Goal: Find contact information: Find contact information

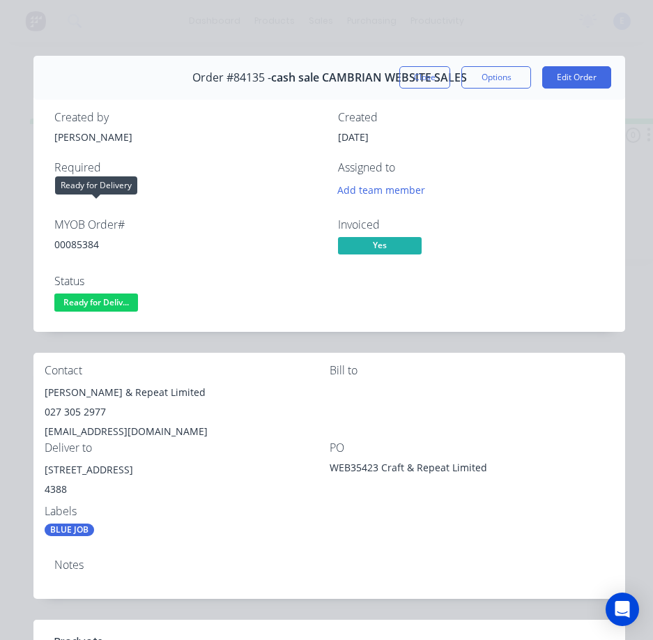
scroll to position [94, 0]
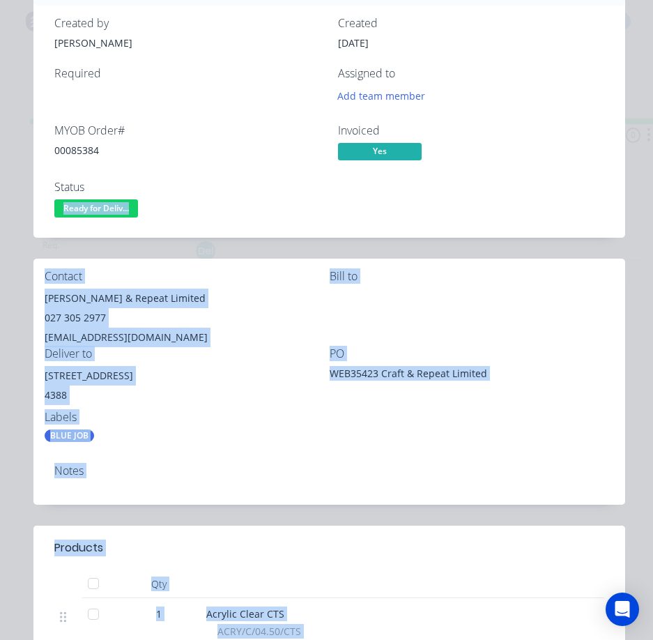
click at [105, 196] on body "dashboard products sales purchasing productivity dashboard products Product Cat…" at bounding box center [326, 292] width 653 height 584
click at [111, 206] on span "Ready for Deliv..." at bounding box center [96, 207] width 84 height 17
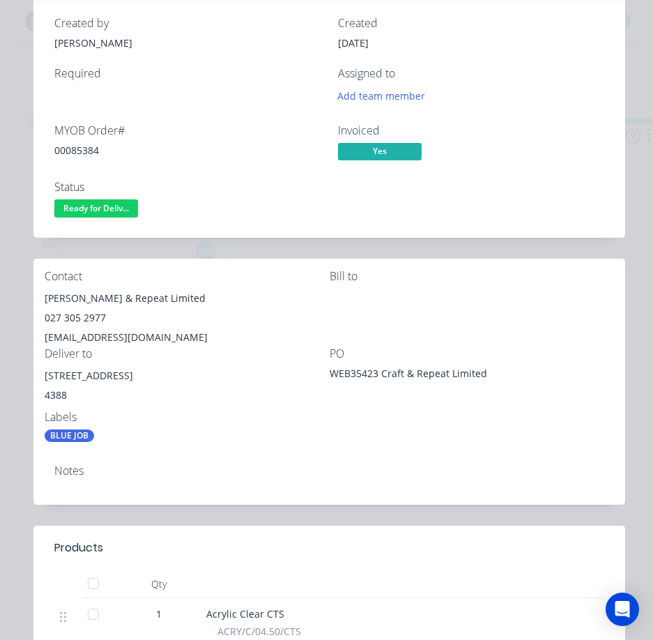
click at [175, 181] on div "Status" at bounding box center [187, 187] width 267 height 13
click at [101, 204] on span "Ready for Deliv..." at bounding box center [96, 207] width 84 height 17
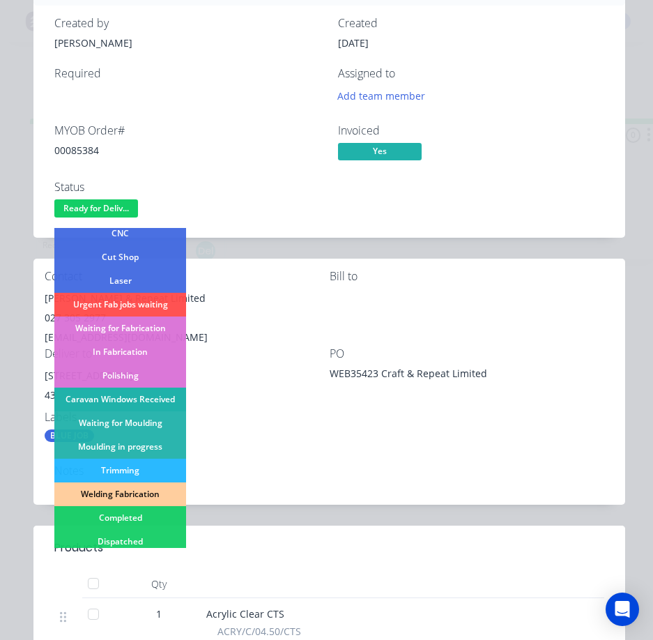
scroll to position [139, 0]
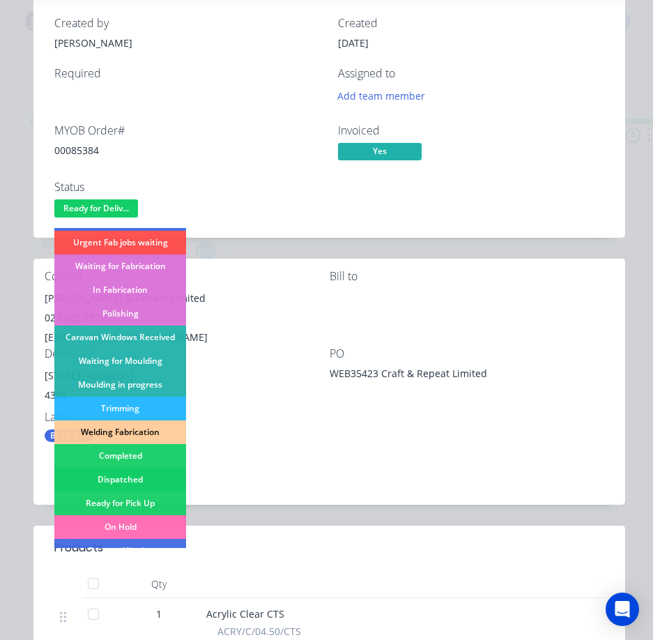
click at [150, 475] on div "Dispatched" at bounding box center [120, 480] width 132 height 24
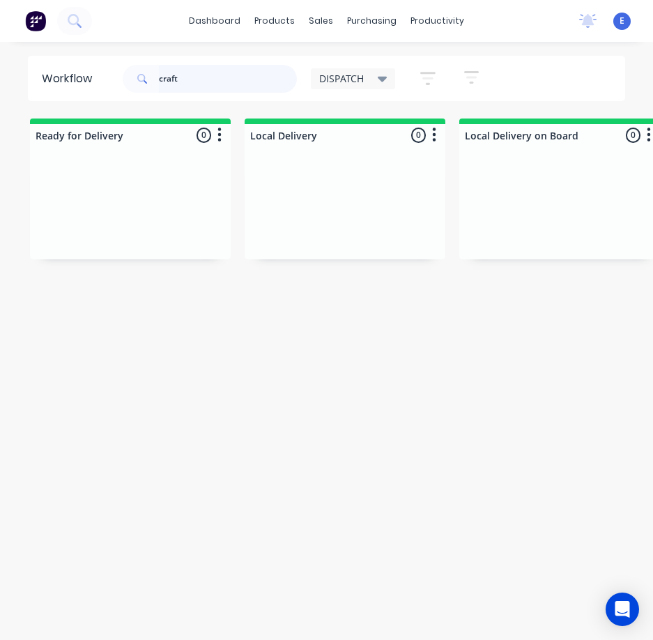
click at [182, 75] on input "craft" at bounding box center [228, 79] width 138 height 28
click at [184, 73] on input "craft" at bounding box center [228, 79] width 138 height 28
click at [185, 72] on input "craft" at bounding box center [228, 79] width 138 height 28
drag, startPoint x: 215, startPoint y: 103, endPoint x: 203, endPoint y: 82, distance: 25.0
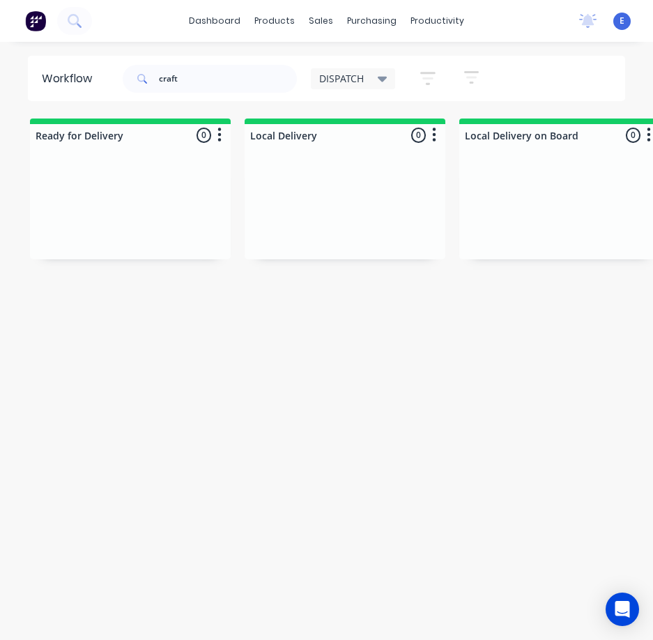
click at [214, 101] on div "Workflow craft DISPATCH Save new view None edit DISPATCH (Default) edit CUT SHO…" at bounding box center [326, 348] width 653 height 584
click at [197, 75] on input "craft" at bounding box center [228, 79] width 138 height 28
click at [197, 76] on input "craft" at bounding box center [228, 79] width 138 height 28
click at [193, 75] on input "craft" at bounding box center [228, 79] width 138 height 28
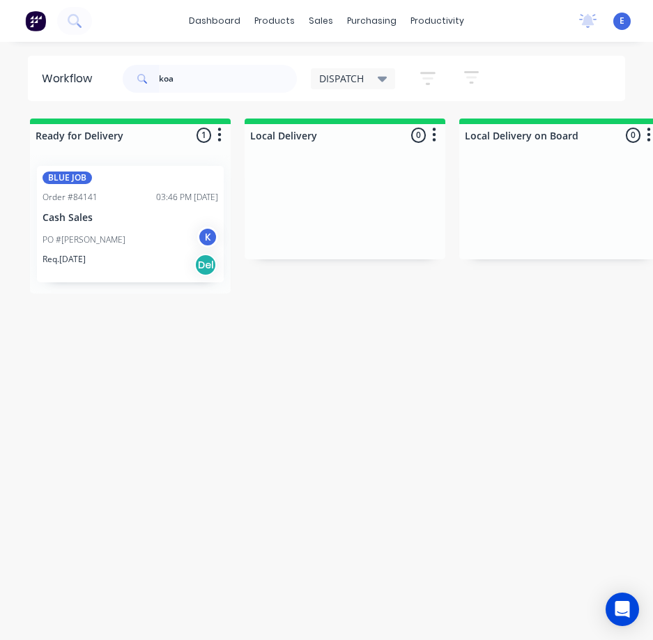
click at [160, 260] on div "Req. [DATE] Del" at bounding box center [131, 265] width 176 height 24
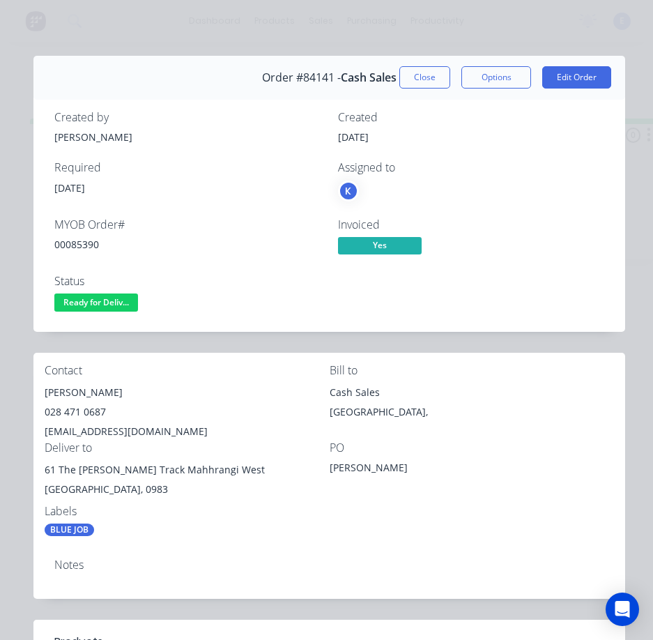
click at [81, 243] on div "00085390" at bounding box center [187, 244] width 267 height 15
copy div "00085390"
click at [76, 393] on div "[PERSON_NAME]" at bounding box center [187, 393] width 285 height 20
click at [76, 392] on div "[PERSON_NAME]" at bounding box center [187, 393] width 285 height 20
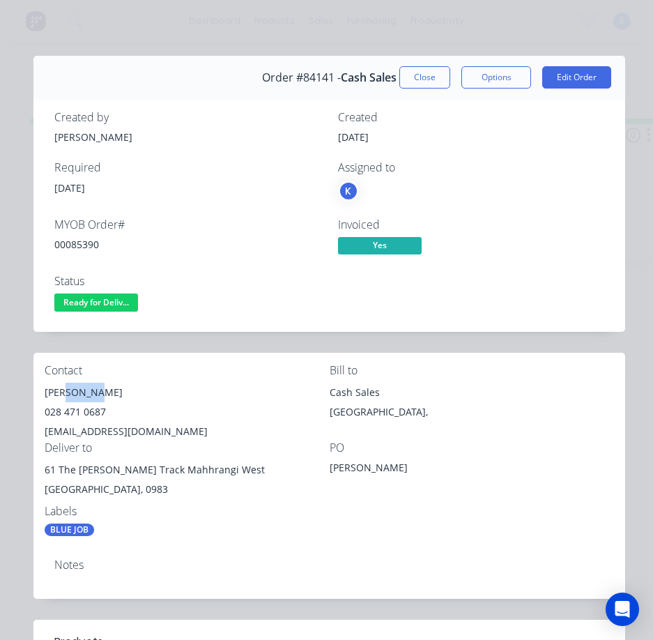
click at [76, 391] on div "[PERSON_NAME]" at bounding box center [187, 393] width 285 height 20
click at [75, 391] on div "[PERSON_NAME]" at bounding box center [187, 393] width 285 height 20
click at [89, 409] on div "028 471 0687" at bounding box center [187, 412] width 285 height 20
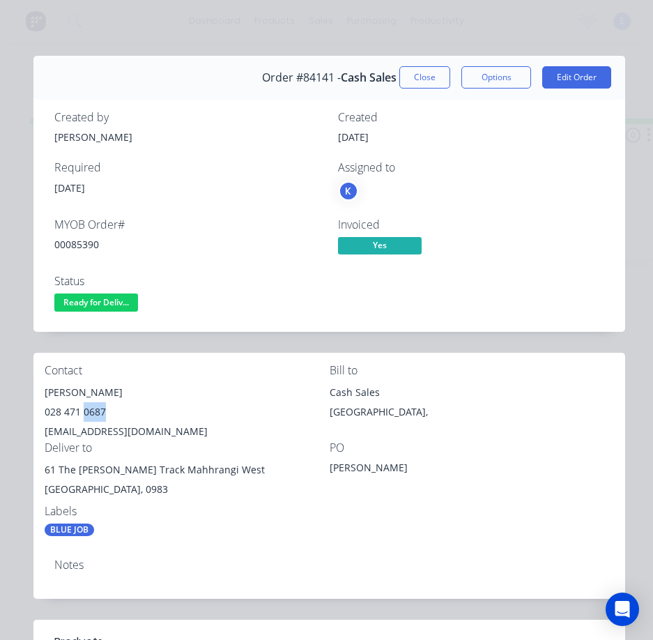
click at [89, 409] on div "028 471 0687" at bounding box center [187, 412] width 285 height 20
copy div "028 471 0687"
click at [127, 429] on div "[EMAIL_ADDRESS][DOMAIN_NAME]" at bounding box center [187, 432] width 285 height 20
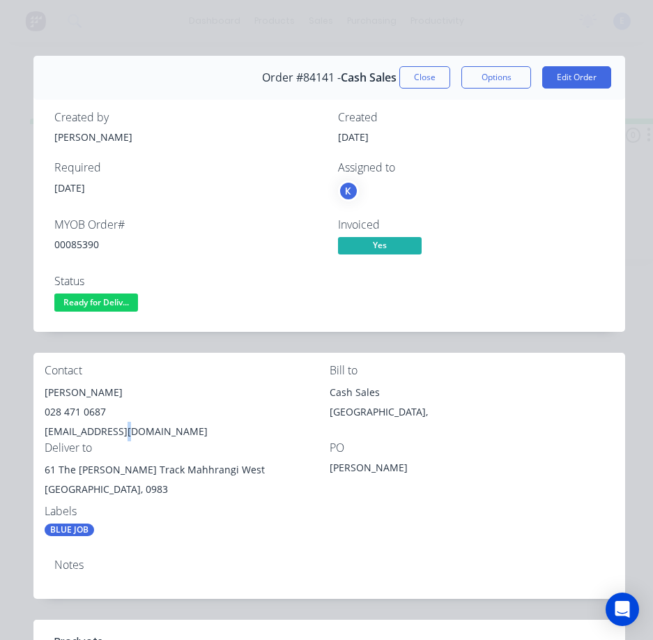
click at [126, 429] on div "[EMAIL_ADDRESS][DOMAIN_NAME]" at bounding box center [187, 432] width 285 height 20
click at [126, 428] on div "[EMAIL_ADDRESS][DOMAIN_NAME]" at bounding box center [187, 432] width 285 height 20
copy div "[EMAIL_ADDRESS][DOMAIN_NAME]"
drag, startPoint x: 137, startPoint y: 471, endPoint x: 63, endPoint y: 474, distance: 74.6
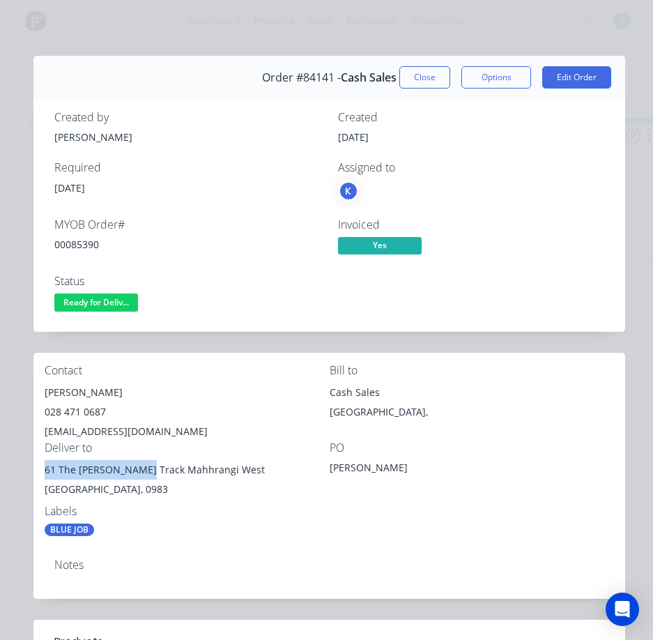
click at [40, 476] on div "Contact [PERSON_NAME] [PHONE_NUMBER] [EMAIL_ADDRESS][DOMAIN_NAME] Bill to Cash …" at bounding box center [329, 450] width 592 height 195
copy div "61 The [PERSON_NAME] Track"
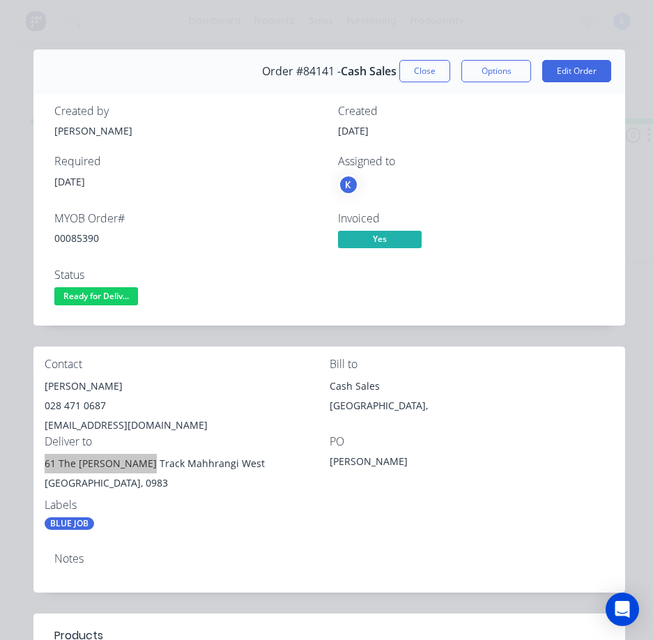
scroll to position [0, 0]
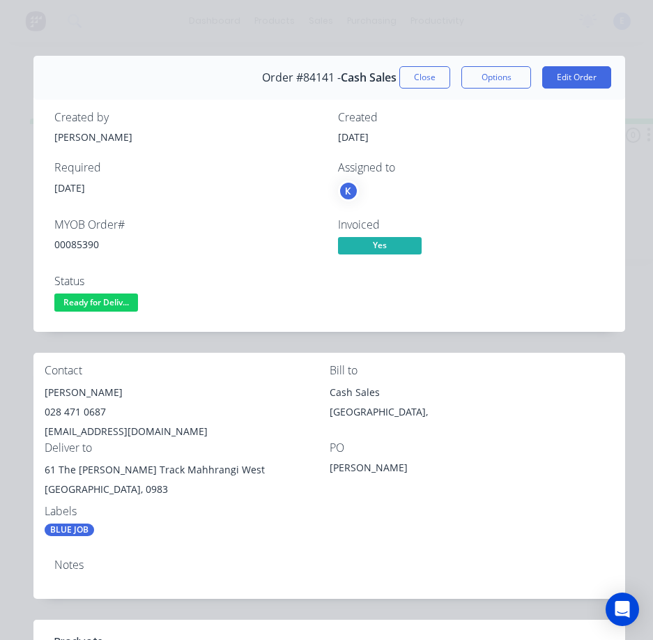
click at [268, 464] on div "61 The [PERSON_NAME] Track Mahhrangi West" at bounding box center [187, 470] width 285 height 20
click at [114, 309] on span "Ready for Deliv..." at bounding box center [96, 301] width 84 height 17
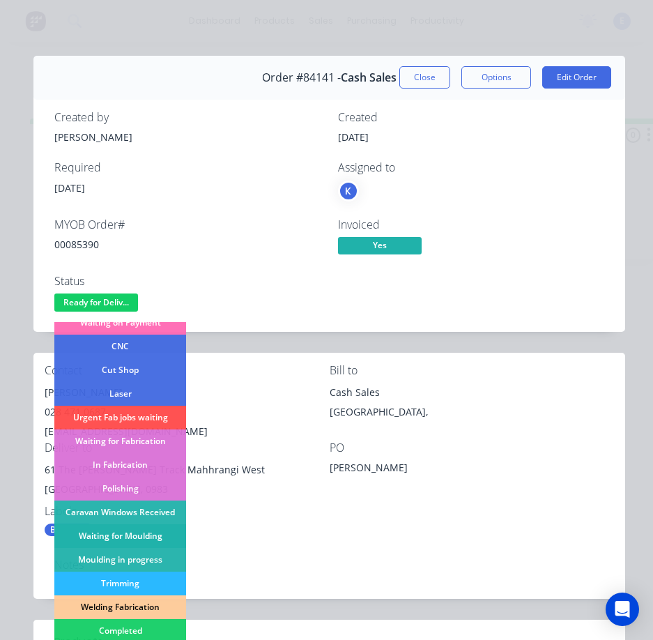
scroll to position [139, 0]
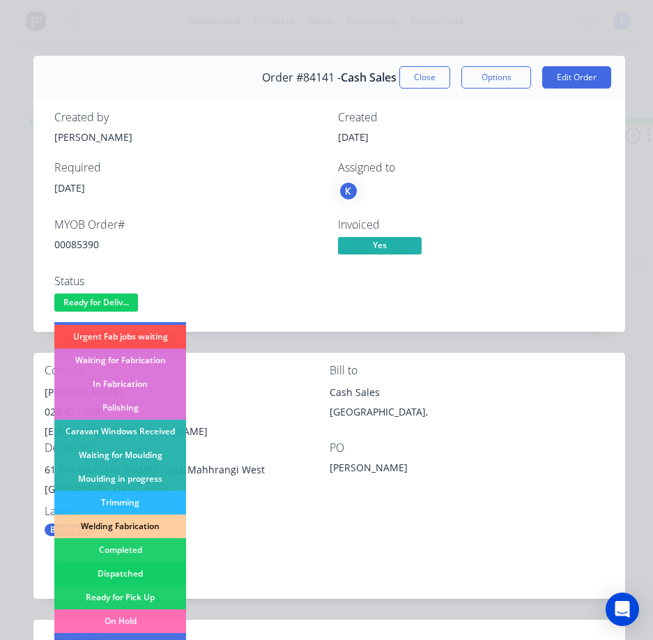
click at [138, 569] on div "Dispatched" at bounding box center [120, 574] width 132 height 24
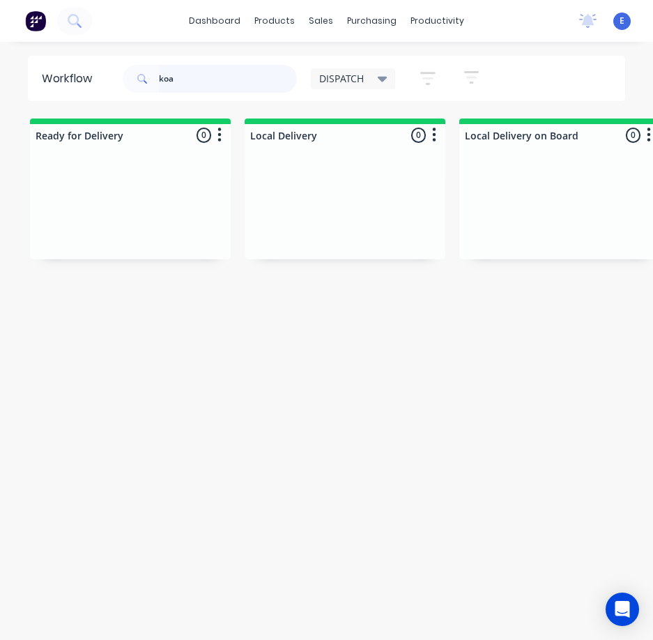
click at [185, 79] on input "koa" at bounding box center [228, 79] width 138 height 28
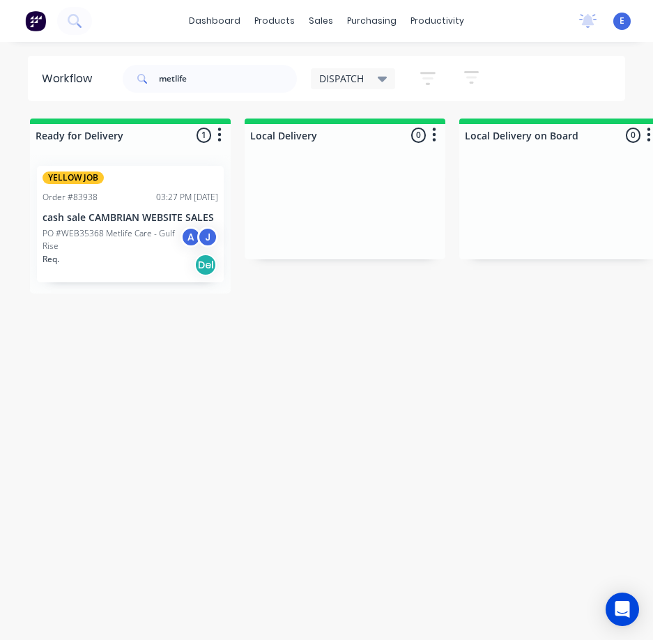
click at [131, 266] on div "Req. Del" at bounding box center [131, 265] width 176 height 24
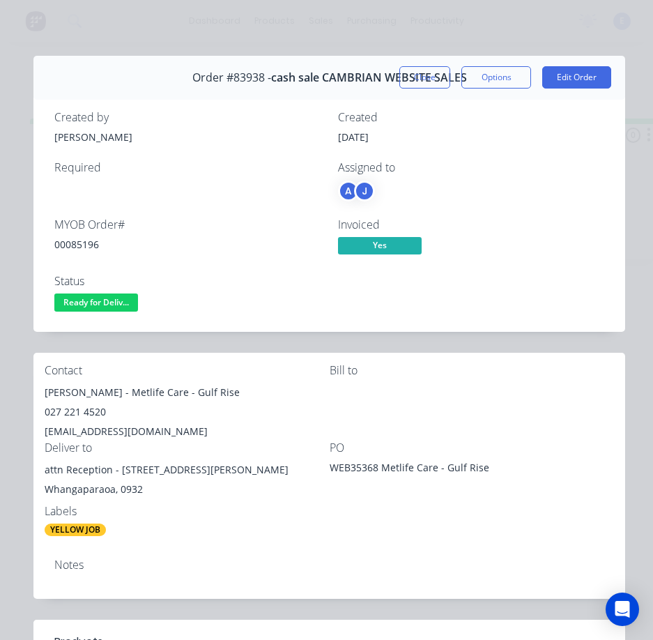
click at [77, 246] on div "00085196" at bounding box center [187, 244] width 267 height 15
copy div "00085196"
drag, startPoint x: 116, startPoint y: 390, endPoint x: 39, endPoint y: 399, distance: 77.1
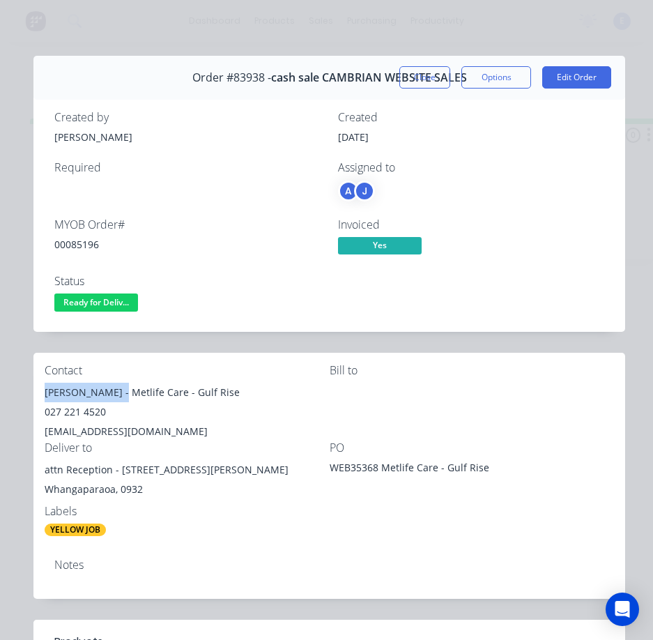
click at [39, 399] on div "Contact [PERSON_NAME] - Metlife Care - Gulf Rise 027 221 4520 [EMAIL_ADDRESS][D…" at bounding box center [329, 450] width 592 height 195
copy div "[PERSON_NAME]"
drag, startPoint x: 121, startPoint y: 391, endPoint x: 176, endPoint y: 392, distance: 55.8
click at [176, 392] on div "[PERSON_NAME] - Metlife Care - Gulf Rise" at bounding box center [187, 393] width 285 height 20
copy div "Metlife Care"
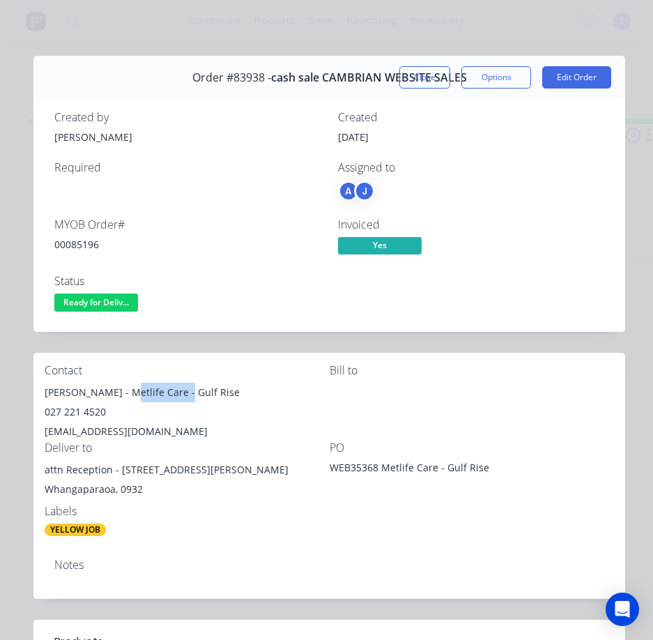
drag, startPoint x: 190, startPoint y: 397, endPoint x: 250, endPoint y: 390, distance: 61.0
click at [250, 390] on div "[PERSON_NAME] - Metlife Care - Gulf Rise" at bounding box center [187, 393] width 285 height 20
copy div "Gulf Rise"
click at [68, 413] on div "027 221 4520" at bounding box center [187, 412] width 285 height 20
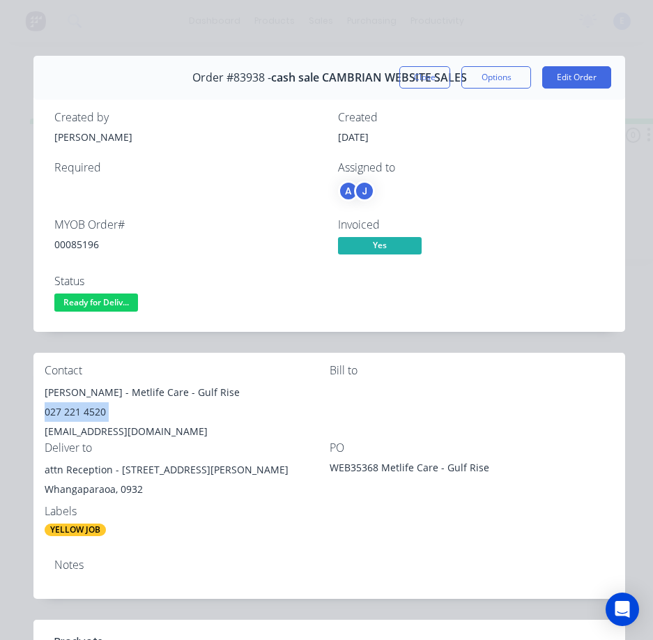
click at [68, 413] on div "027 221 4520" at bounding box center [187, 412] width 285 height 20
drag, startPoint x: 89, startPoint y: 401, endPoint x: 65, endPoint y: 415, distance: 28.1
click at [65, 415] on div "027 221 4520" at bounding box center [187, 412] width 285 height 20
click at [64, 414] on div "027 221 4520" at bounding box center [187, 412] width 285 height 20
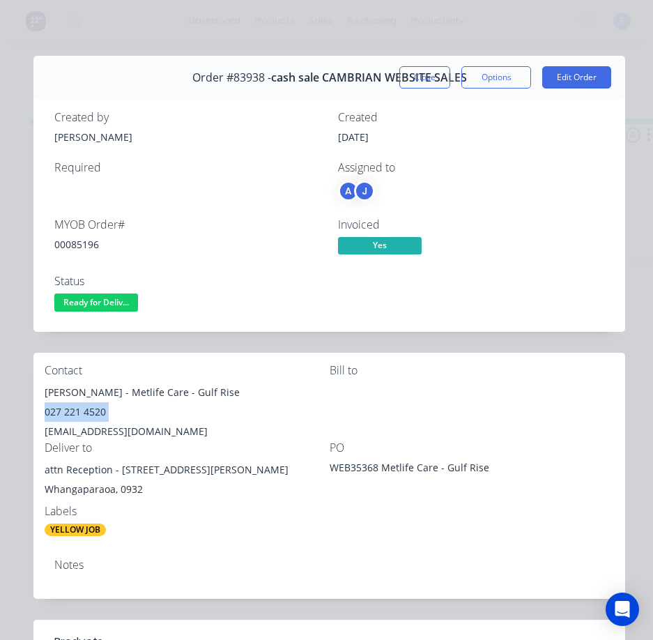
copy div "027 221 4520"
click at [107, 430] on div "[EMAIL_ADDRESS][DOMAIN_NAME]" at bounding box center [187, 432] width 285 height 20
copy div "[EMAIL_ADDRESS][DOMAIN_NAME]"
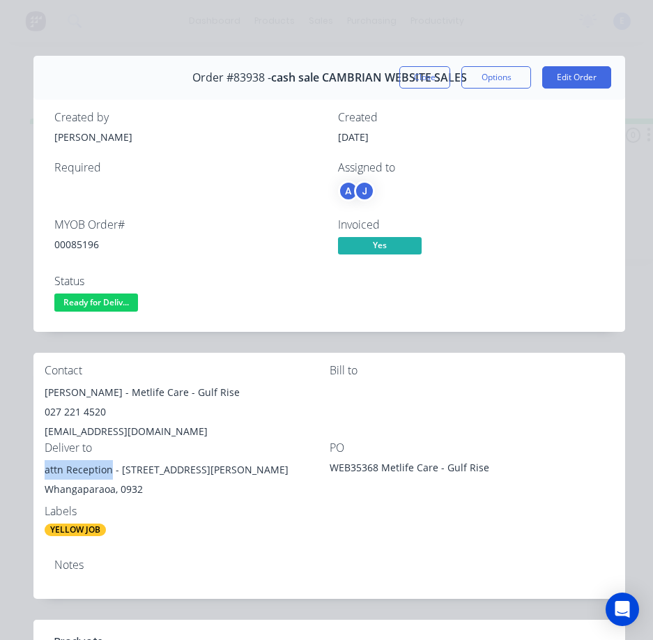
drag, startPoint x: 112, startPoint y: 471, endPoint x: 53, endPoint y: 470, distance: 58.6
click at [45, 466] on div "attn Reception - [STREET_ADDRESS][PERSON_NAME]" at bounding box center [187, 470] width 285 height 20
drag, startPoint x: 60, startPoint y: 471, endPoint x: 102, endPoint y: 474, distance: 42.6
click at [125, 493] on div "Whangaparaoa, 0932" at bounding box center [187, 490] width 285 height 20
click at [91, 462] on div "attn Reception - [STREET_ADDRESS][PERSON_NAME]" at bounding box center [187, 470] width 285 height 20
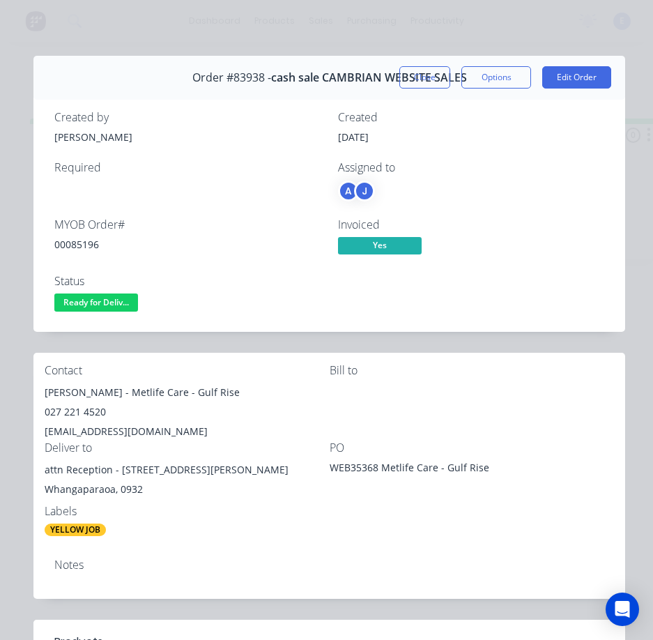
click at [86, 468] on div "attn Reception - [STREET_ADDRESS][PERSON_NAME]" at bounding box center [187, 470] width 285 height 20
drag, startPoint x: 118, startPoint y: 468, endPoint x: 238, endPoint y: 462, distance: 119.4
click at [238, 462] on div "attn Reception - [STREET_ADDRESS][PERSON_NAME]" at bounding box center [187, 470] width 285 height 20
drag, startPoint x: 62, startPoint y: 298, endPoint x: 80, endPoint y: 309, distance: 20.9
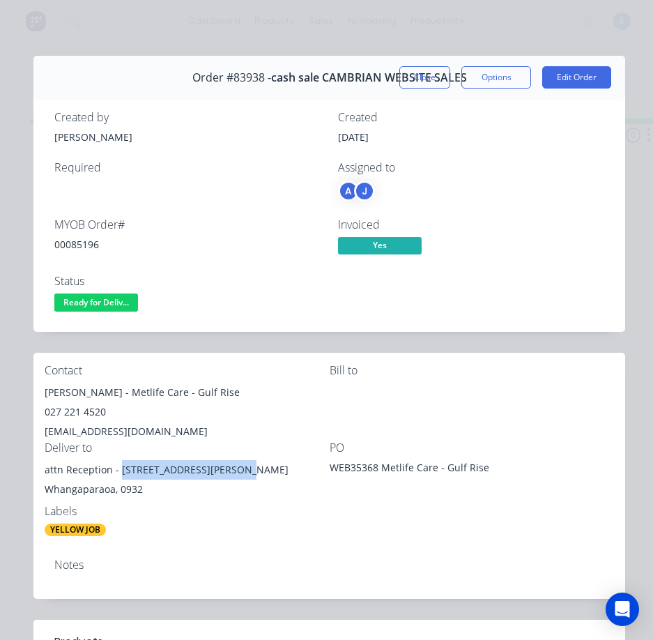
click at [65, 298] on span "Ready for Deliv..." at bounding box center [96, 301] width 84 height 17
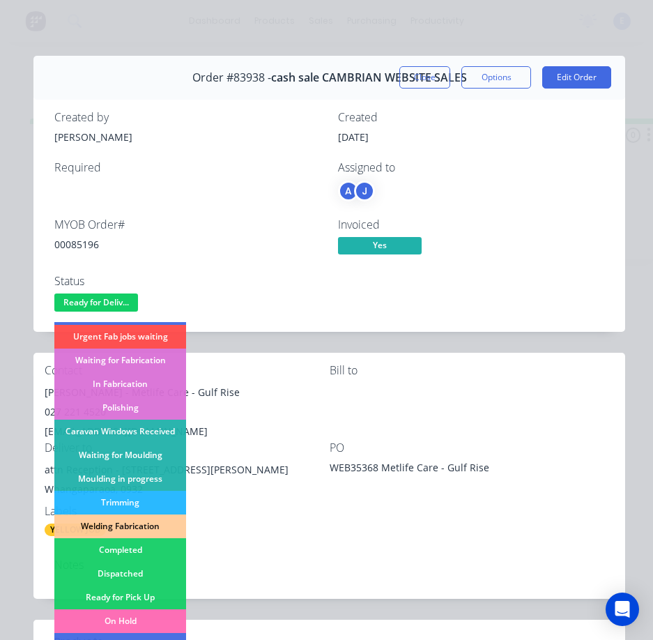
drag, startPoint x: 129, startPoint y: 572, endPoint x: 153, endPoint y: 539, distance: 39.9
click at [130, 572] on div "Dispatched" at bounding box center [120, 574] width 132 height 24
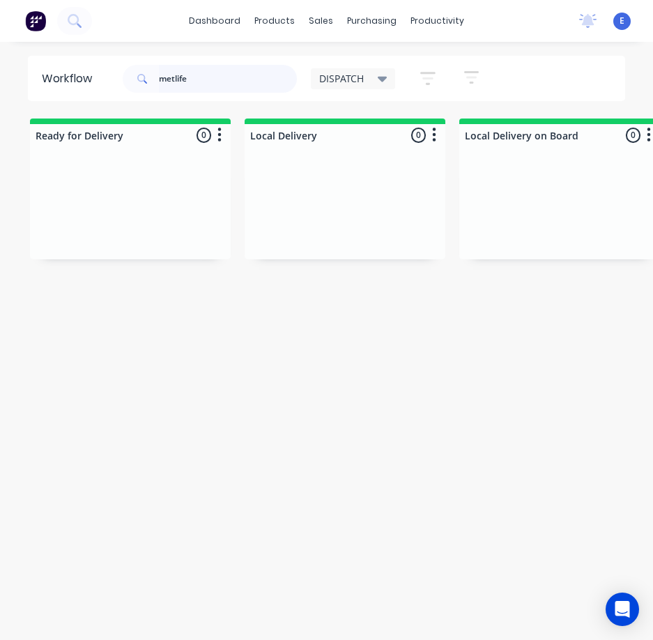
click at [243, 70] on input "metlife" at bounding box center [228, 79] width 138 height 28
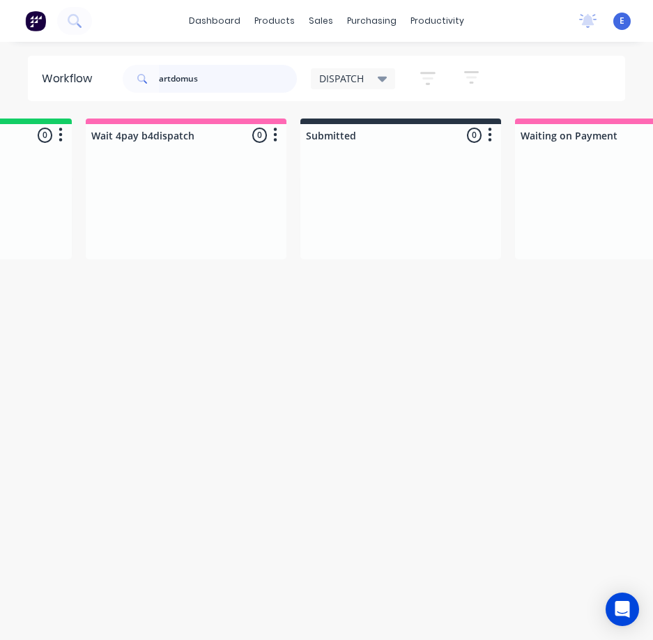
scroll to position [0, 0]
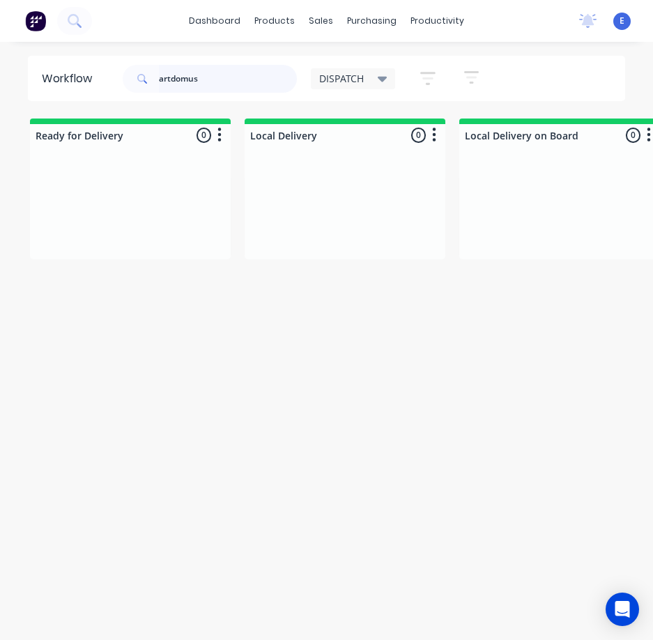
drag, startPoint x: 237, startPoint y: 79, endPoint x: -1, endPoint y: 31, distance: 242.6
click at [0, 31] on html "dashboard products sales purchasing productivity dashboard products Product Cat…" at bounding box center [326, 292] width 653 height 584
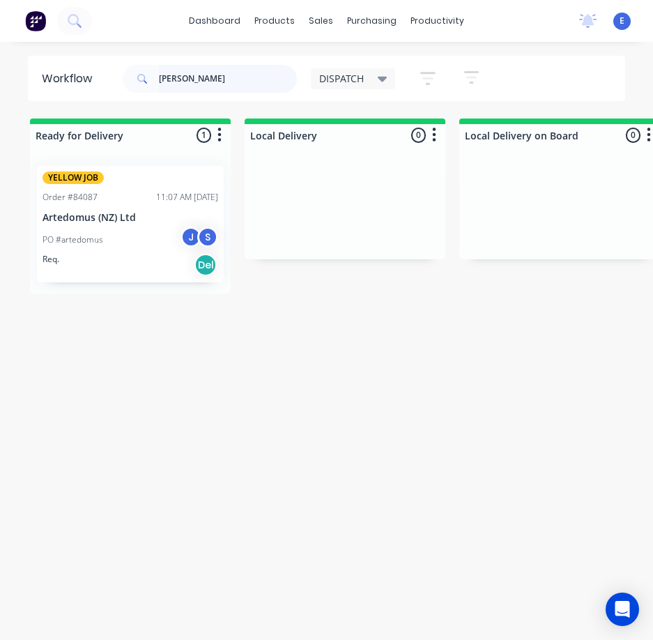
type input "[PERSON_NAME]"
click at [98, 250] on div "PO #artedomus J S" at bounding box center [131, 240] width 176 height 26
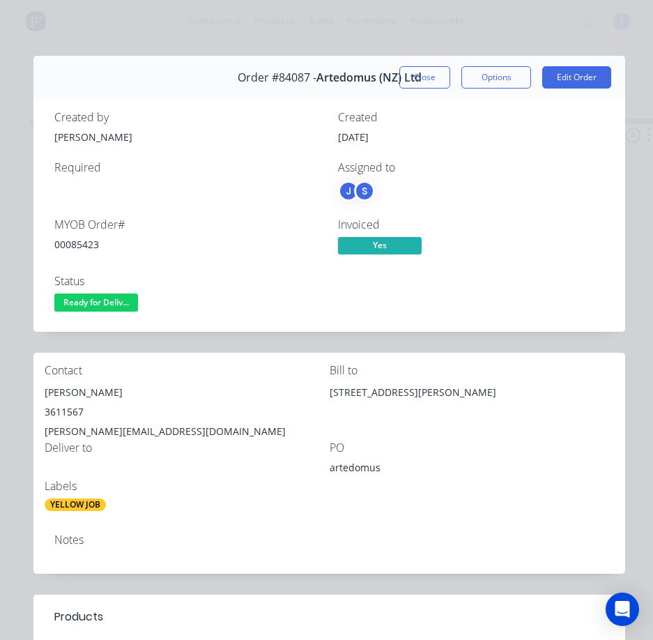
click at [79, 246] on div "00085423" at bounding box center [187, 244] width 267 height 15
click at [64, 392] on div "[PERSON_NAME]" at bounding box center [187, 393] width 285 height 20
click at [65, 392] on div "[PERSON_NAME]" at bounding box center [187, 393] width 285 height 20
click at [66, 392] on div "[PERSON_NAME]" at bounding box center [187, 393] width 285 height 20
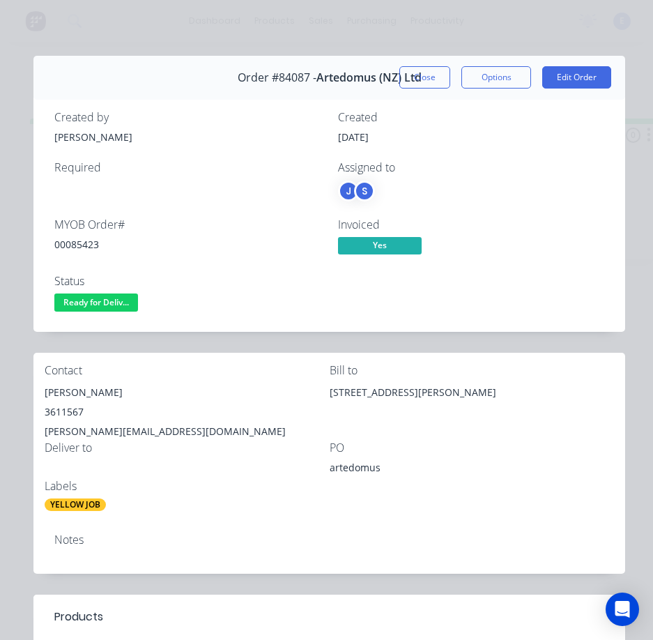
click at [61, 407] on div "3611567" at bounding box center [187, 412] width 285 height 20
click at [61, 406] on div "3611567" at bounding box center [187, 412] width 285 height 20
click at [103, 431] on div "[PERSON_NAME][EMAIL_ADDRESS][DOMAIN_NAME]" at bounding box center [187, 432] width 285 height 20
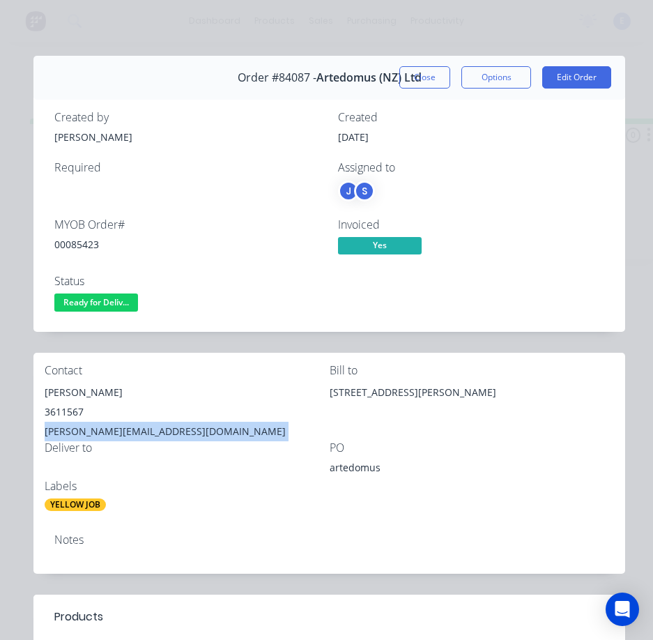
click at [103, 431] on div "[PERSON_NAME][EMAIL_ADDRESS][DOMAIN_NAME]" at bounding box center [187, 432] width 285 height 20
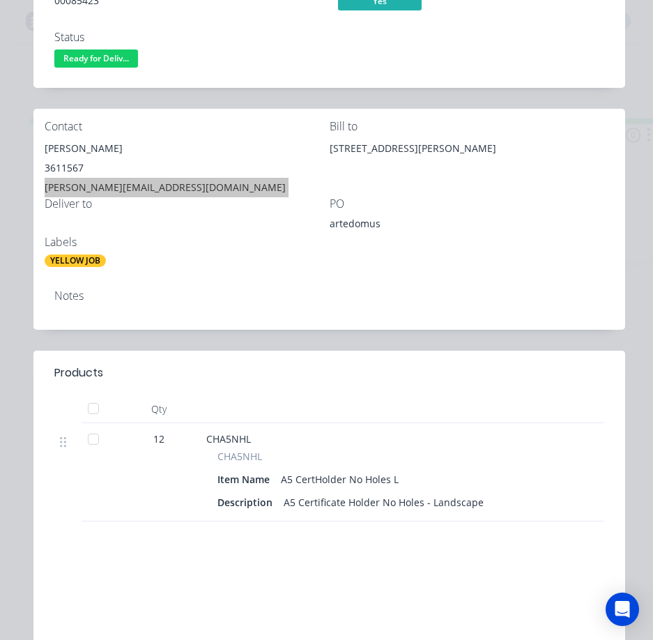
scroll to position [70, 0]
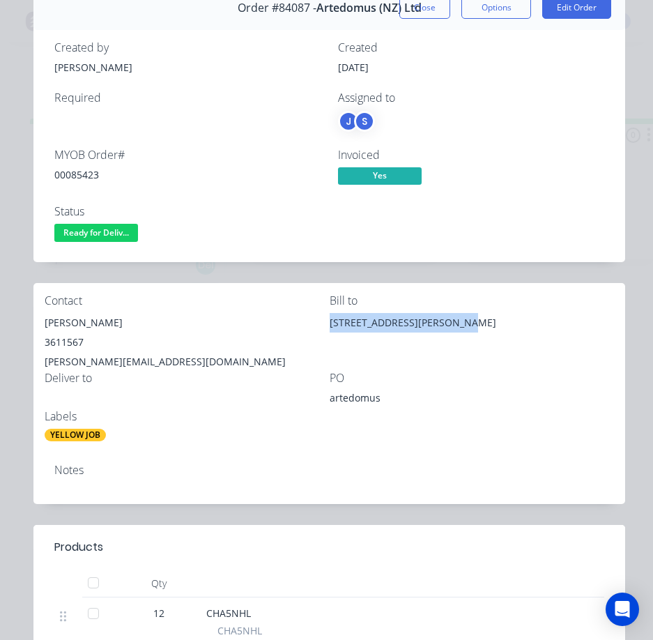
drag, startPoint x: 441, startPoint y: 322, endPoint x: 325, endPoint y: 328, distance: 116.6
click at [330, 328] on div "[STREET_ADDRESS][PERSON_NAME]" at bounding box center [472, 323] width 285 height 20
click at [356, 399] on div "artedomus" at bounding box center [417, 400] width 174 height 20
